Goal: Information Seeking & Learning: Learn about a topic

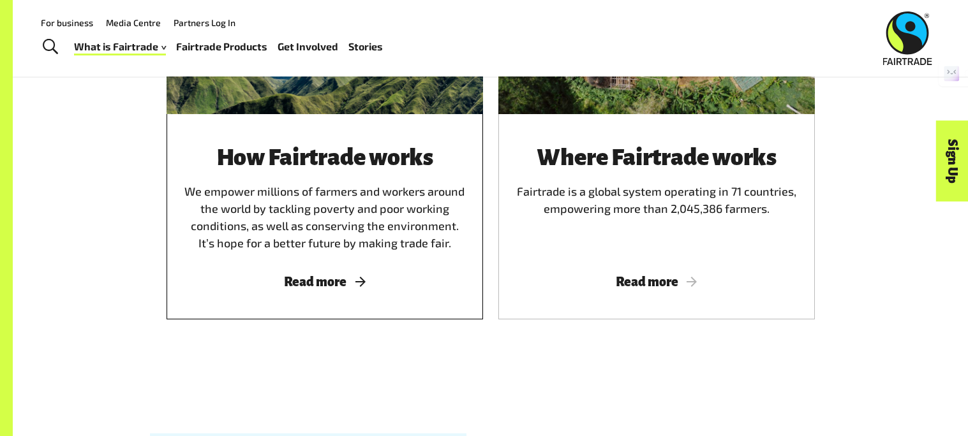
scroll to position [851, 0]
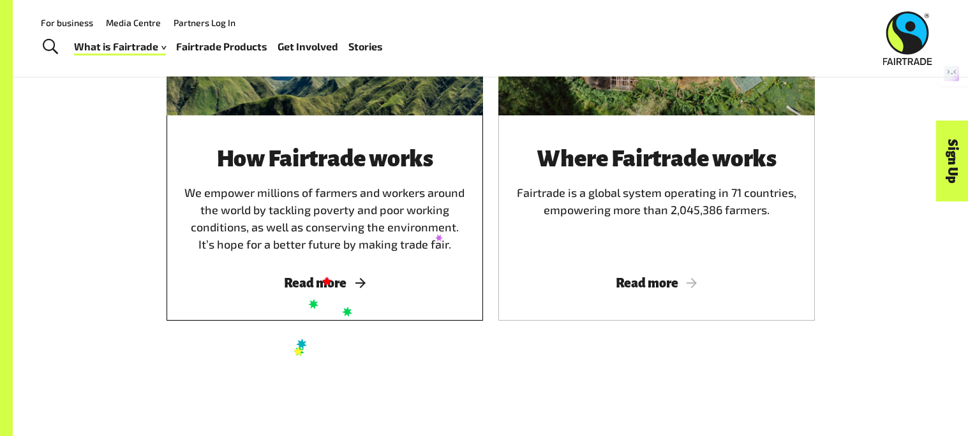
click at [326, 279] on span "Read more" at bounding box center [325, 283] width 286 height 14
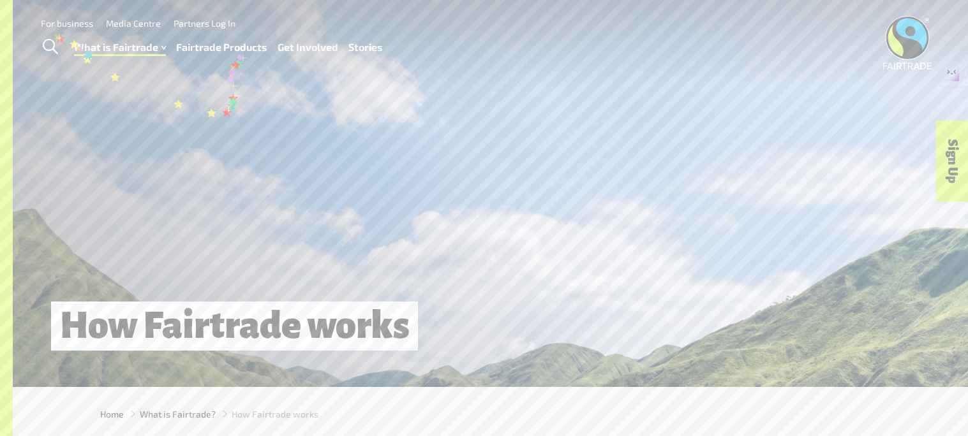
click at [235, 48] on link "Fairtrade Products" at bounding box center [221, 47] width 91 height 18
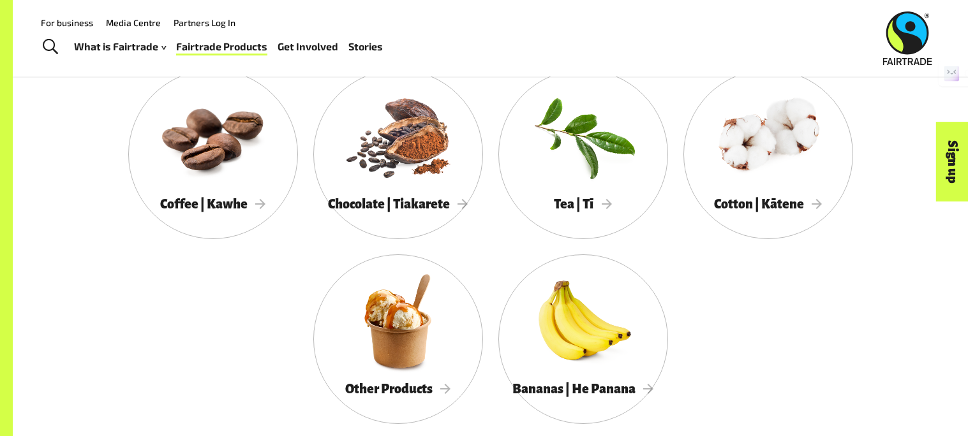
scroll to position [703, 0]
